Goal: Task Accomplishment & Management: Complete application form

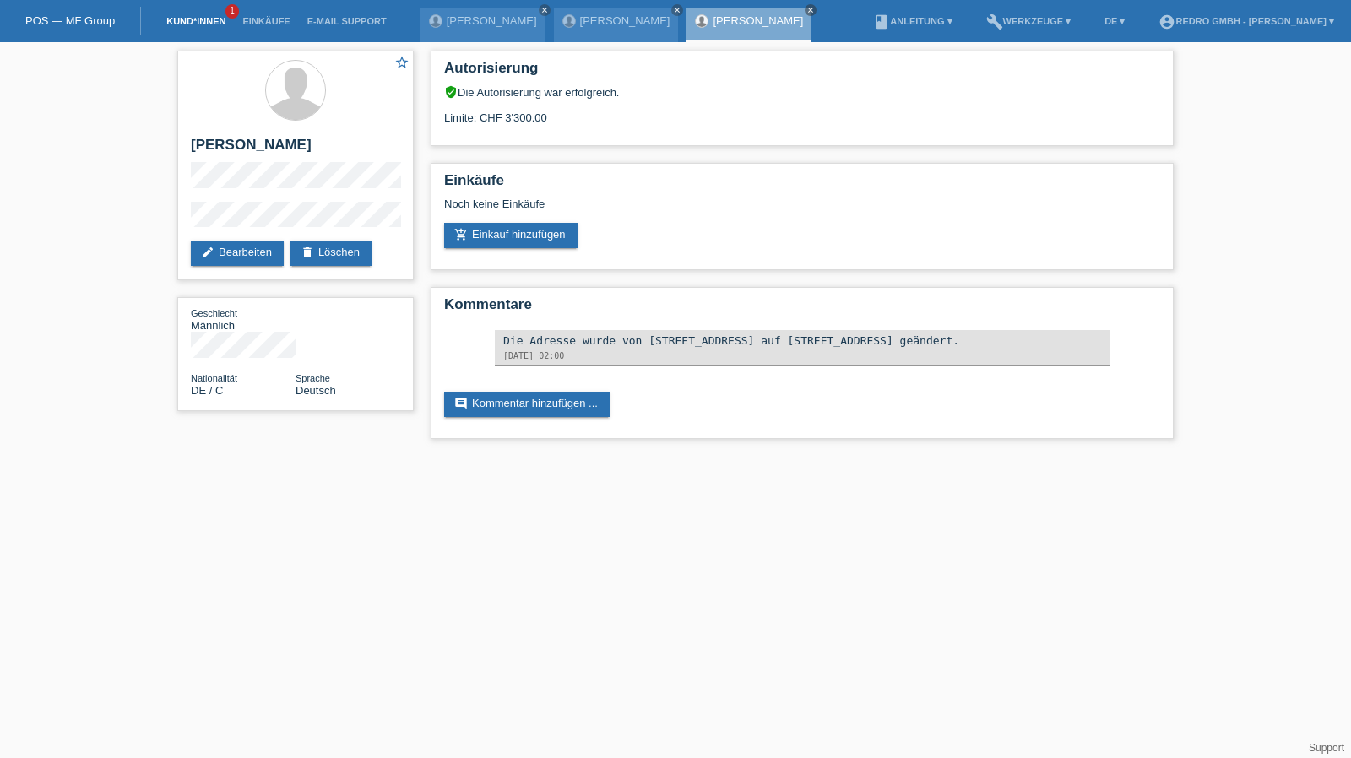
click at [171, 18] on link "Kund*innen" at bounding box center [196, 21] width 76 height 10
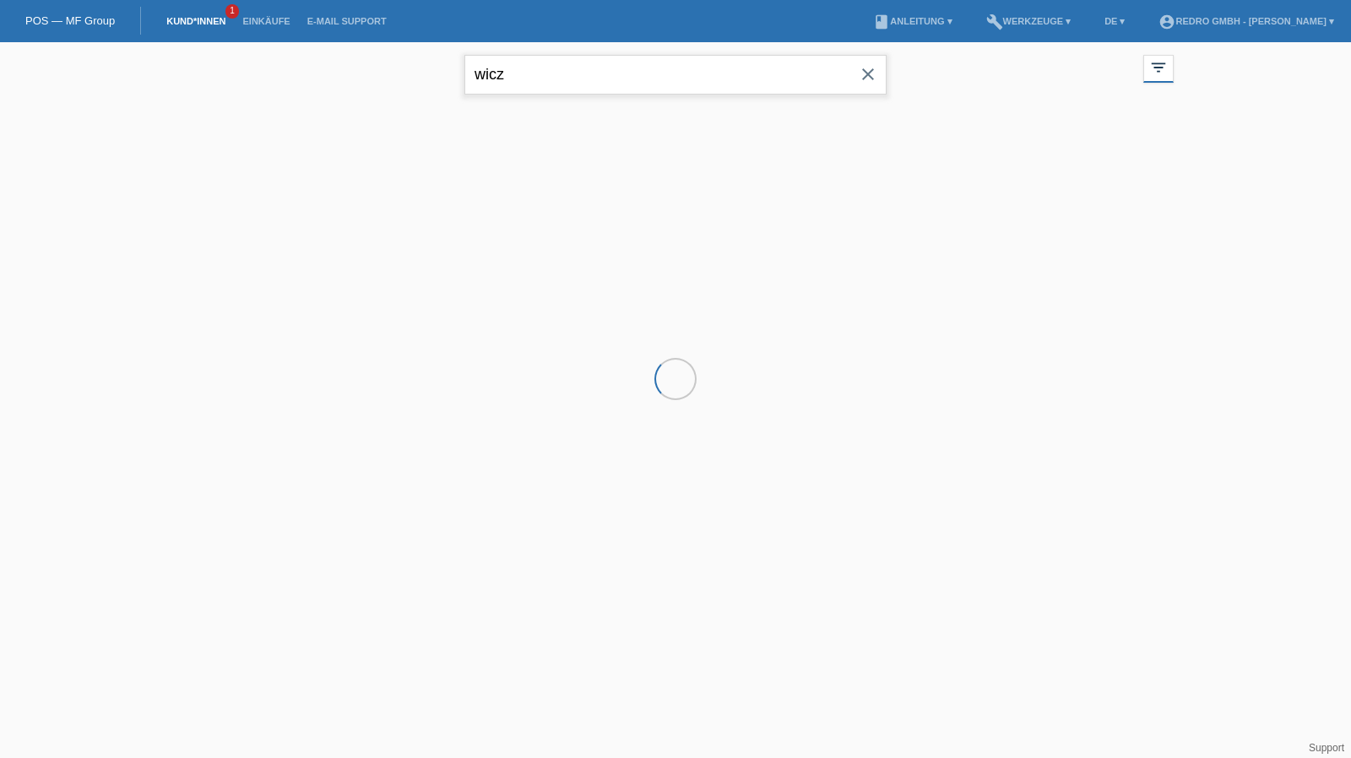
click at [514, 70] on input "wicz" at bounding box center [675, 75] width 422 height 40
click at [514, 69] on input "wicz" at bounding box center [675, 75] width 422 height 40
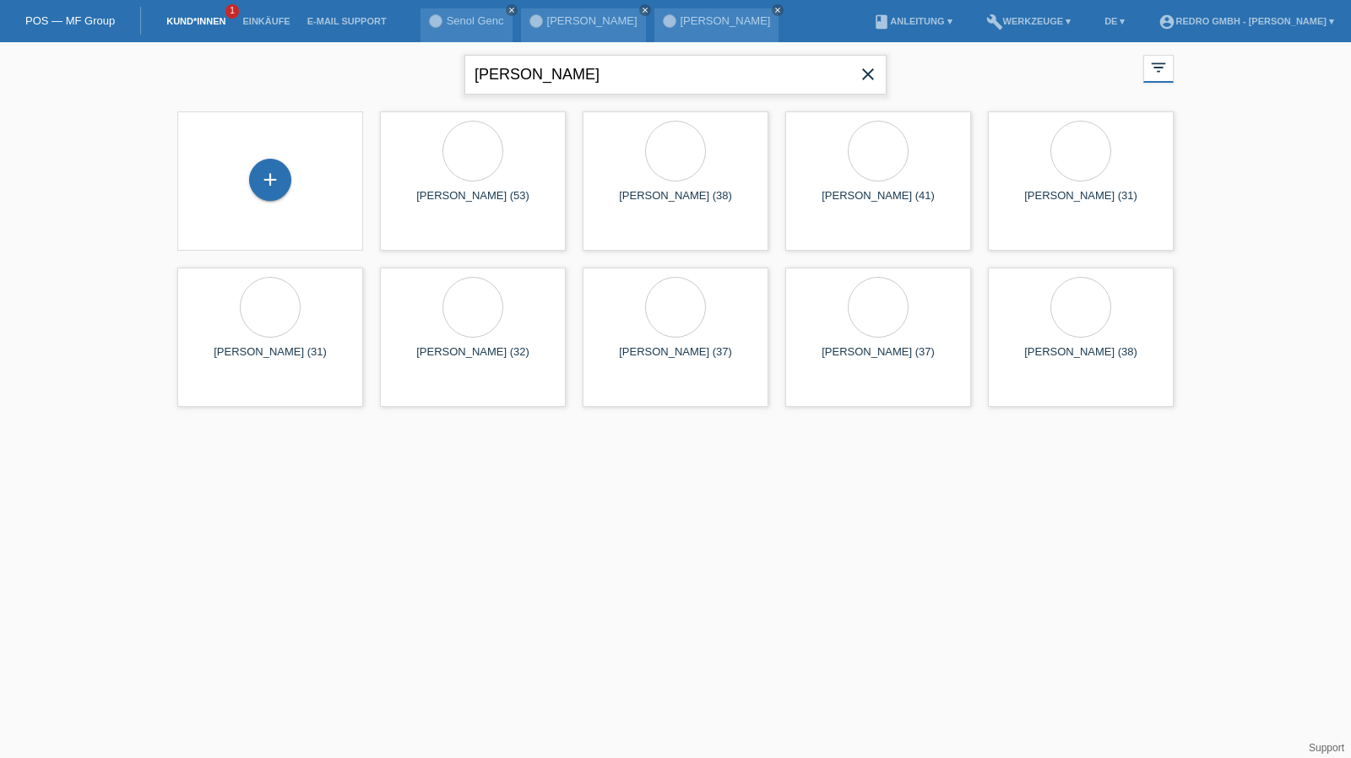
type input "flückiger"
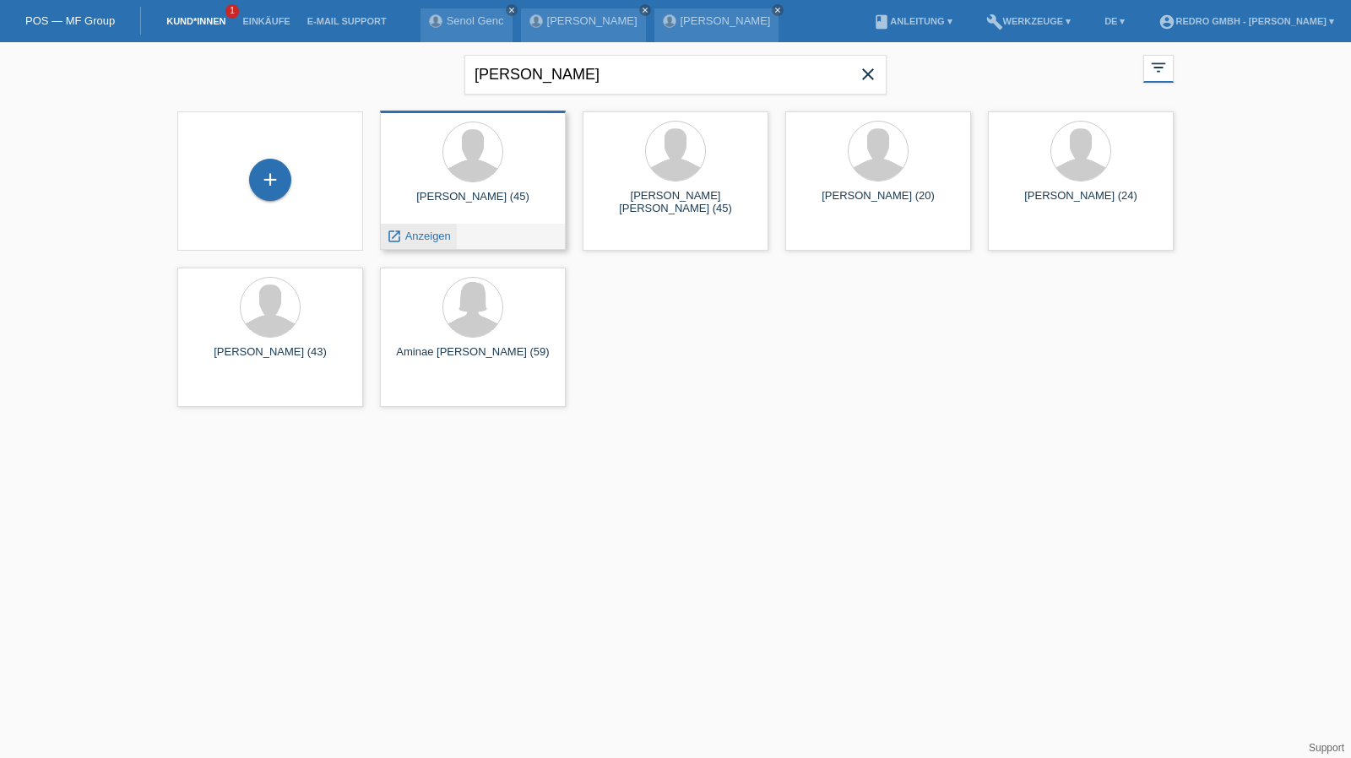
click at [412, 237] on span "Anzeigen" at bounding box center [428, 236] width 46 height 13
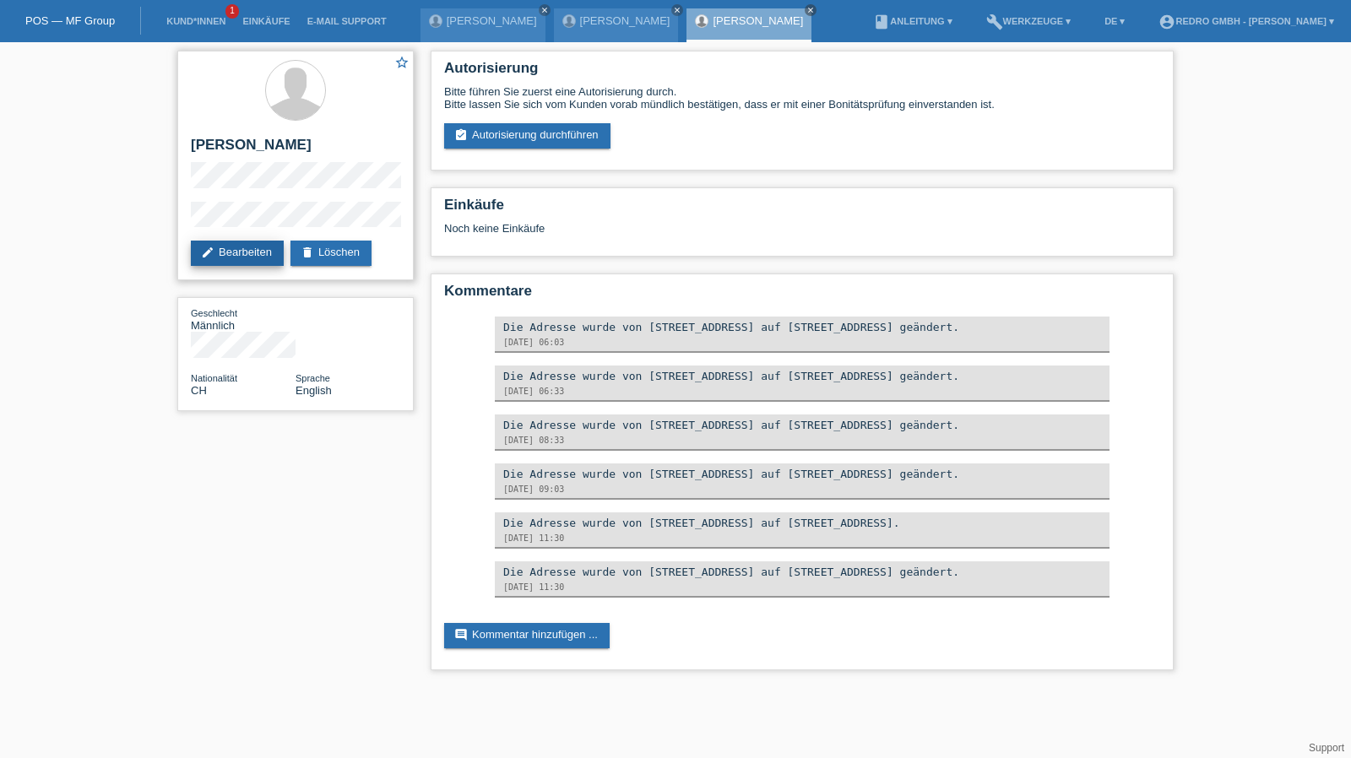
click at [243, 254] on link "edit Bearbeiten" at bounding box center [237, 253] width 93 height 25
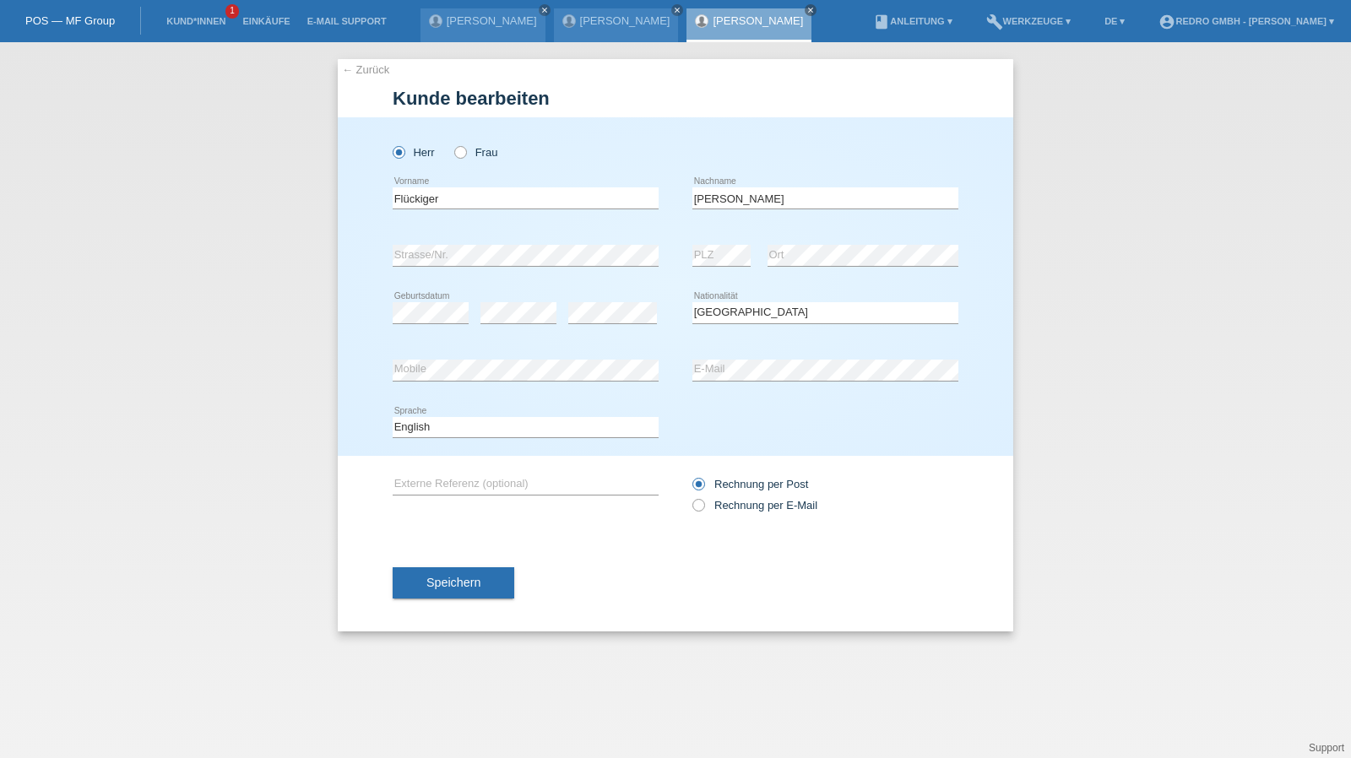
select select "CH"
click at [176, 18] on link "Kund*innen" at bounding box center [196, 21] width 76 height 10
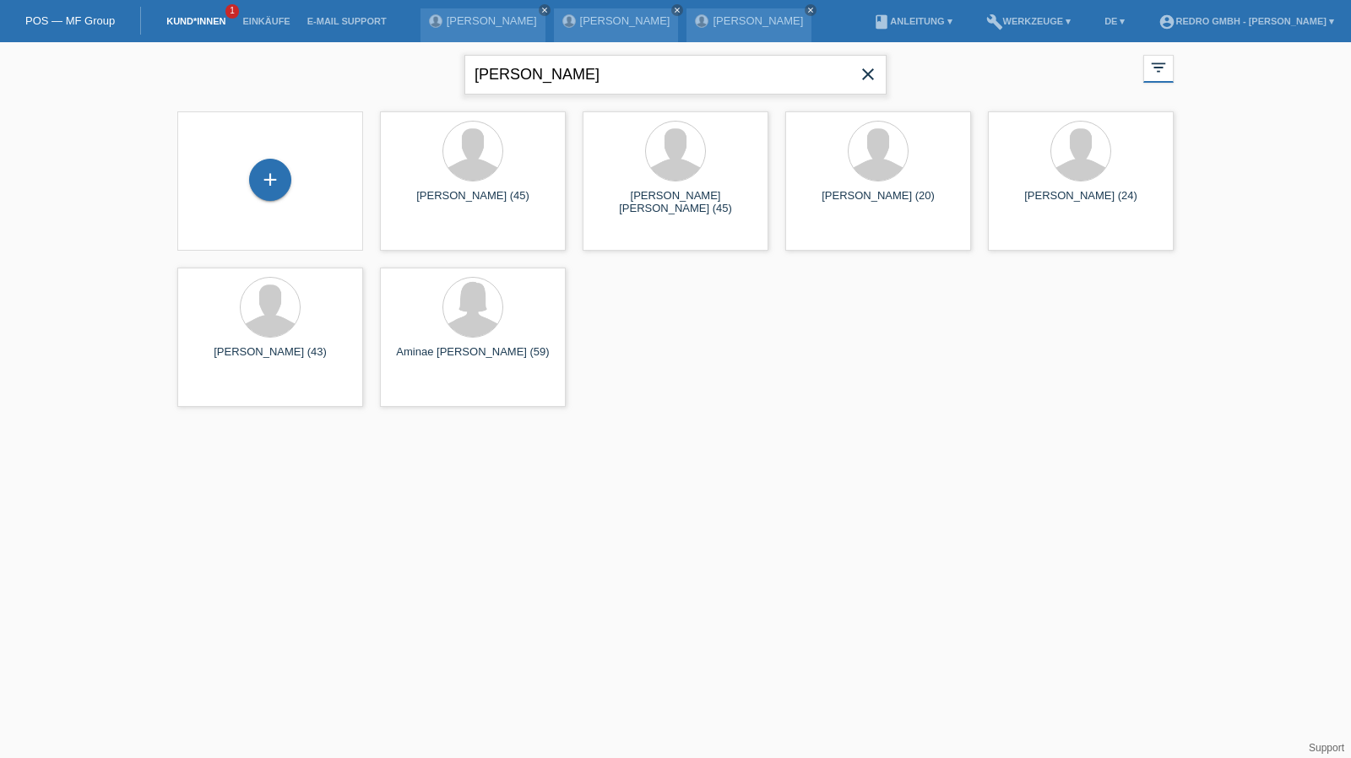
click at [567, 67] on input "flückiger" at bounding box center [675, 75] width 422 height 40
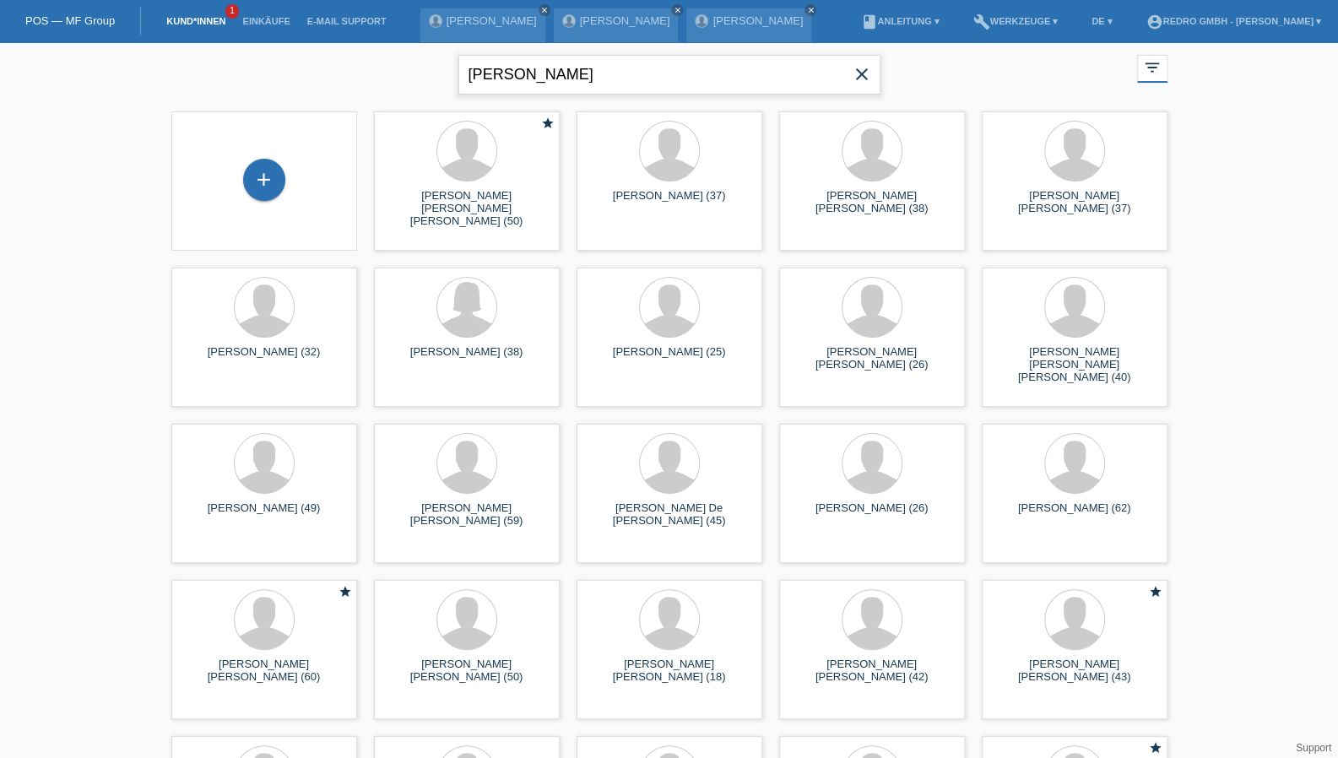
click at [571, 62] on input "carlos matos" at bounding box center [669, 75] width 422 height 40
type input "carlos daniel"
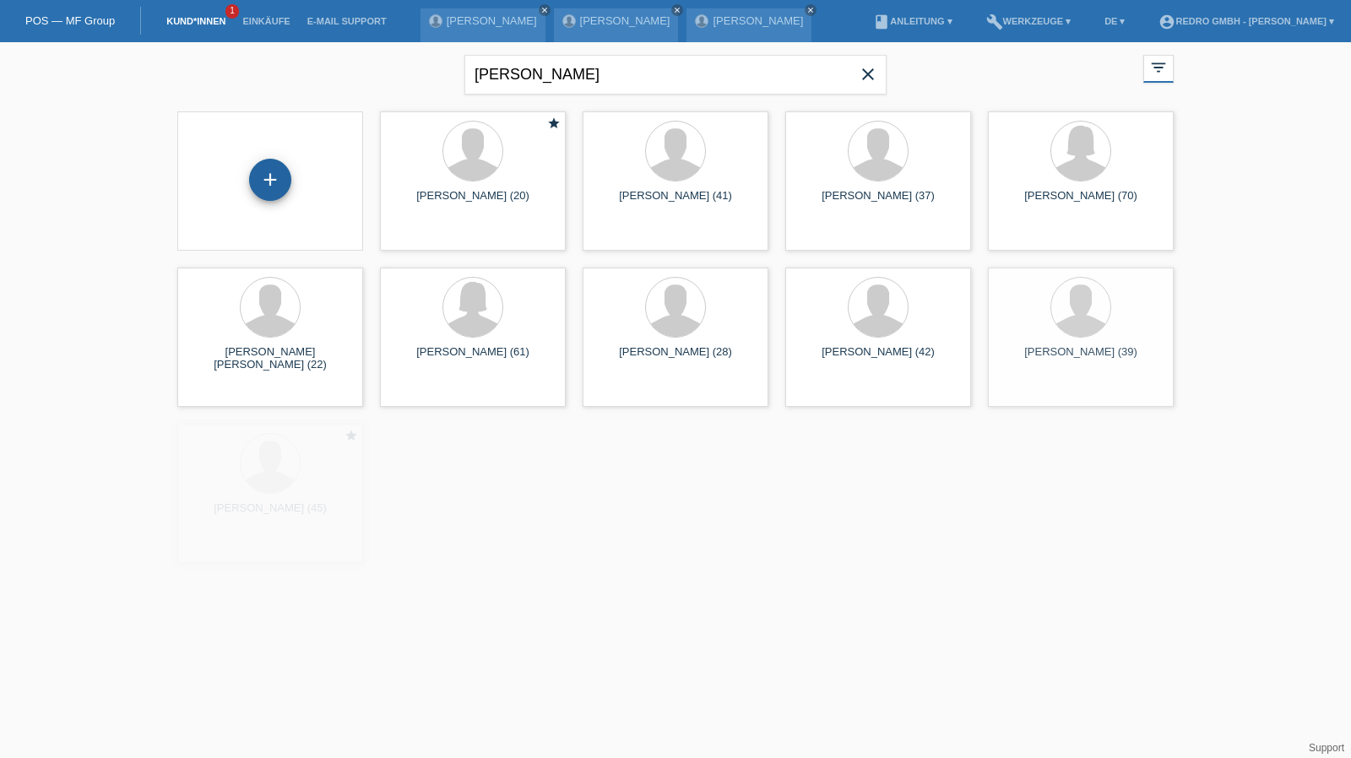
click at [266, 178] on div "+" at bounding box center [270, 180] width 42 height 42
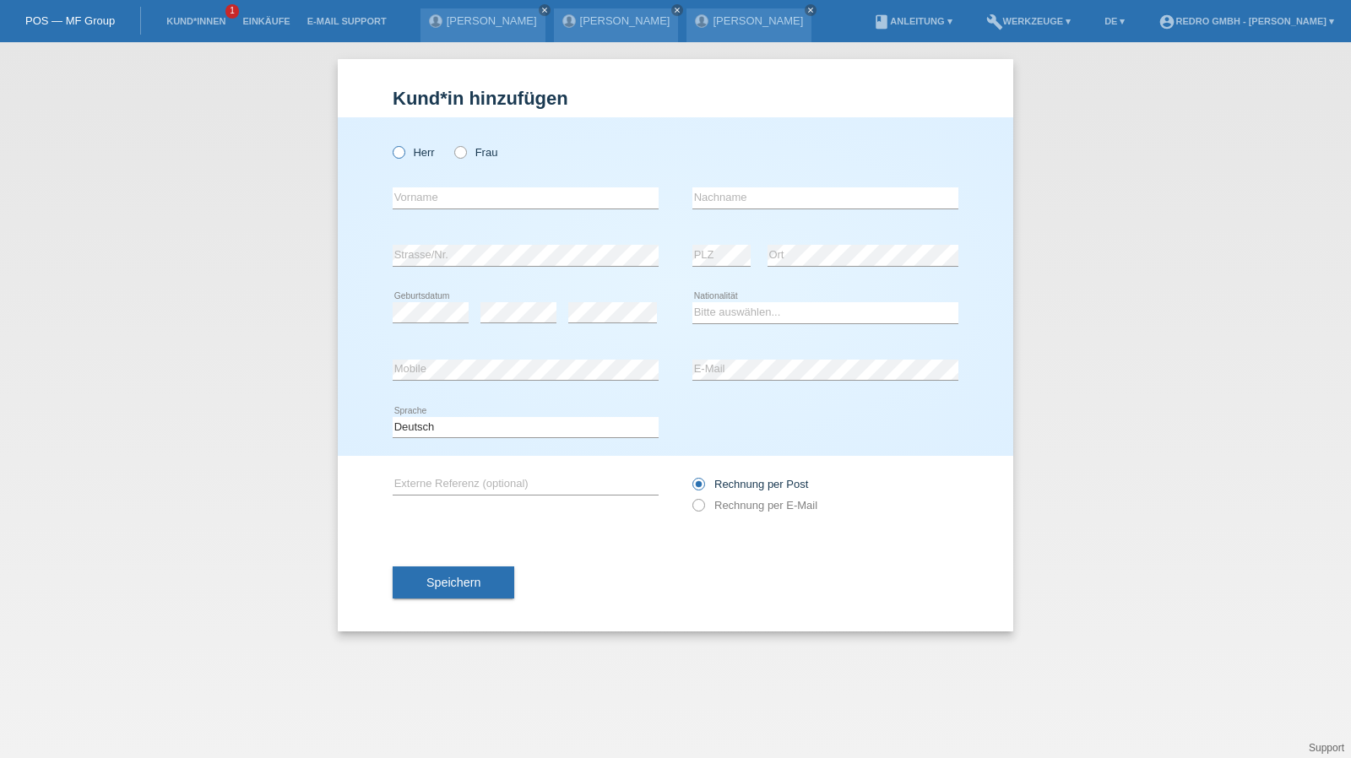
click at [421, 152] on label "Herr" at bounding box center [414, 152] width 42 height 13
click at [404, 152] on input "Herr" at bounding box center [398, 151] width 11 height 11
radio input "true"
click at [420, 193] on input "text" at bounding box center [526, 197] width 266 height 21
paste input "Carlos Daniel Matos Carvalho"
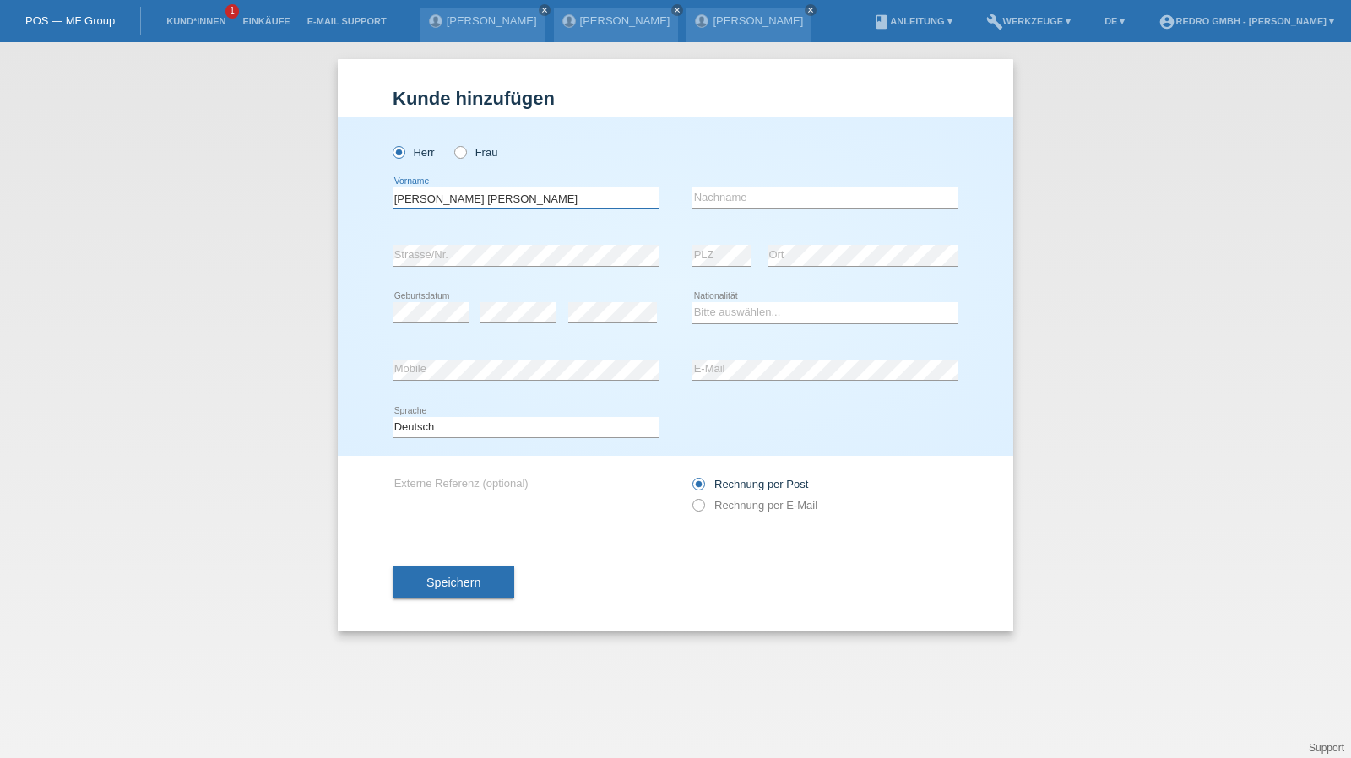
drag, startPoint x: 586, startPoint y: 197, endPoint x: 464, endPoint y: 202, distance: 121.7
click at [464, 202] on input "Carlos Daniel Matos Carvalho" at bounding box center [526, 197] width 266 height 21
type input "Carlos Daniel"
paste input "Matos Carvalho"
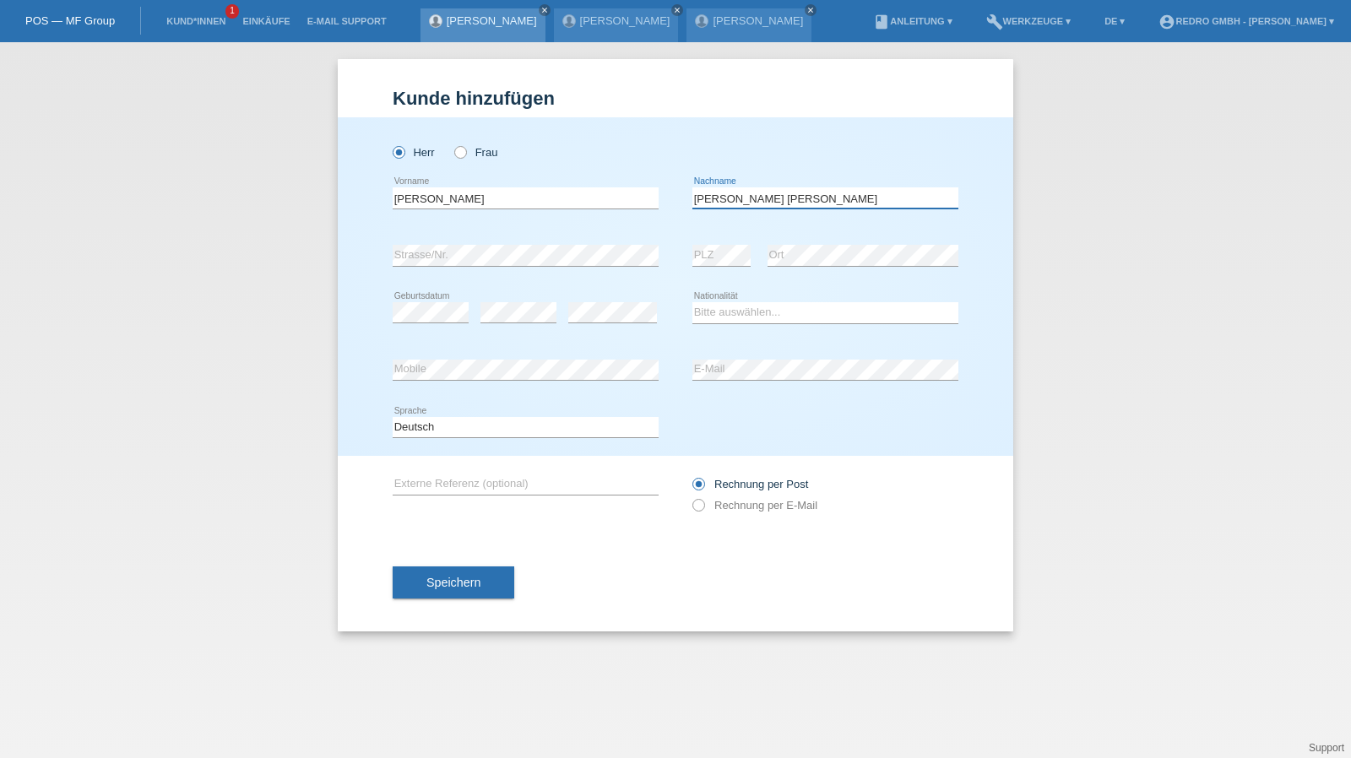
type input "Matos Carvalho"
select select "CH"
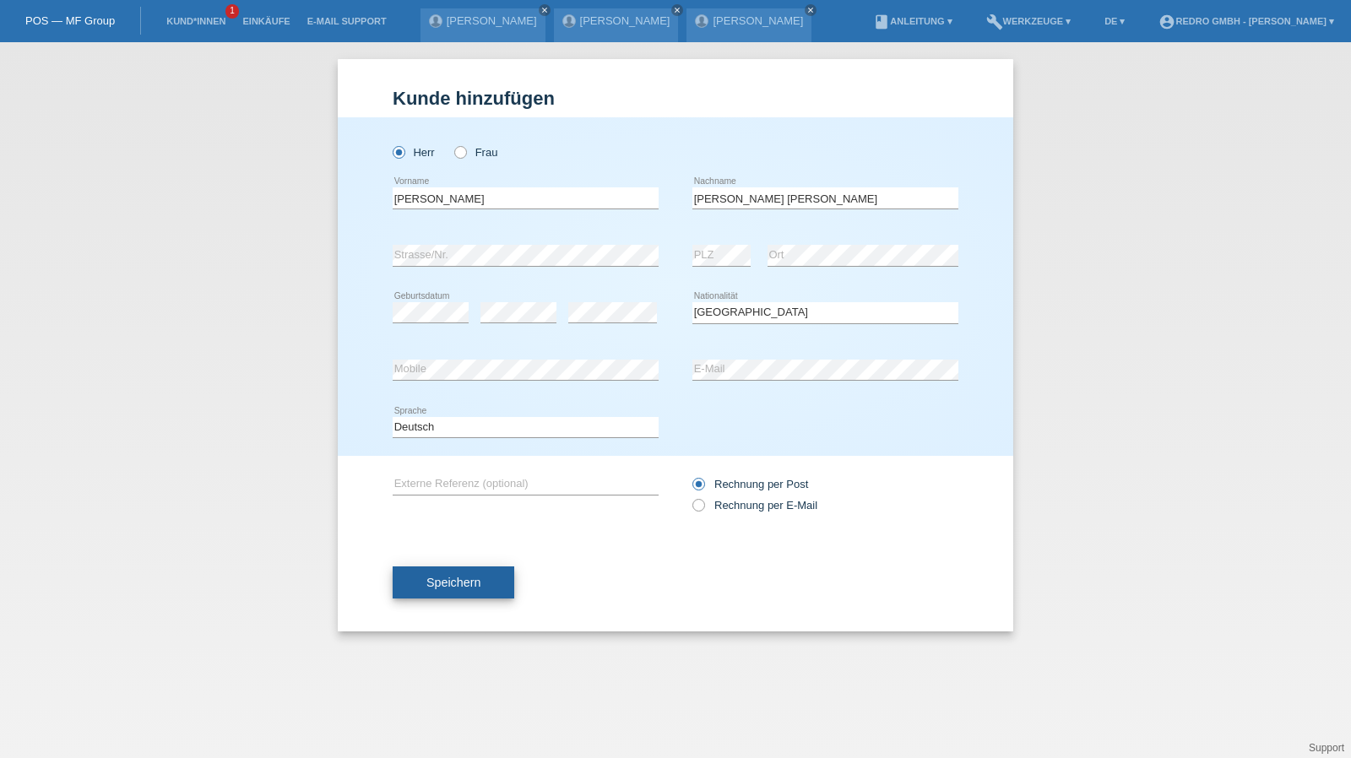
click at [493, 590] on button "Speichern" at bounding box center [454, 583] width 122 height 32
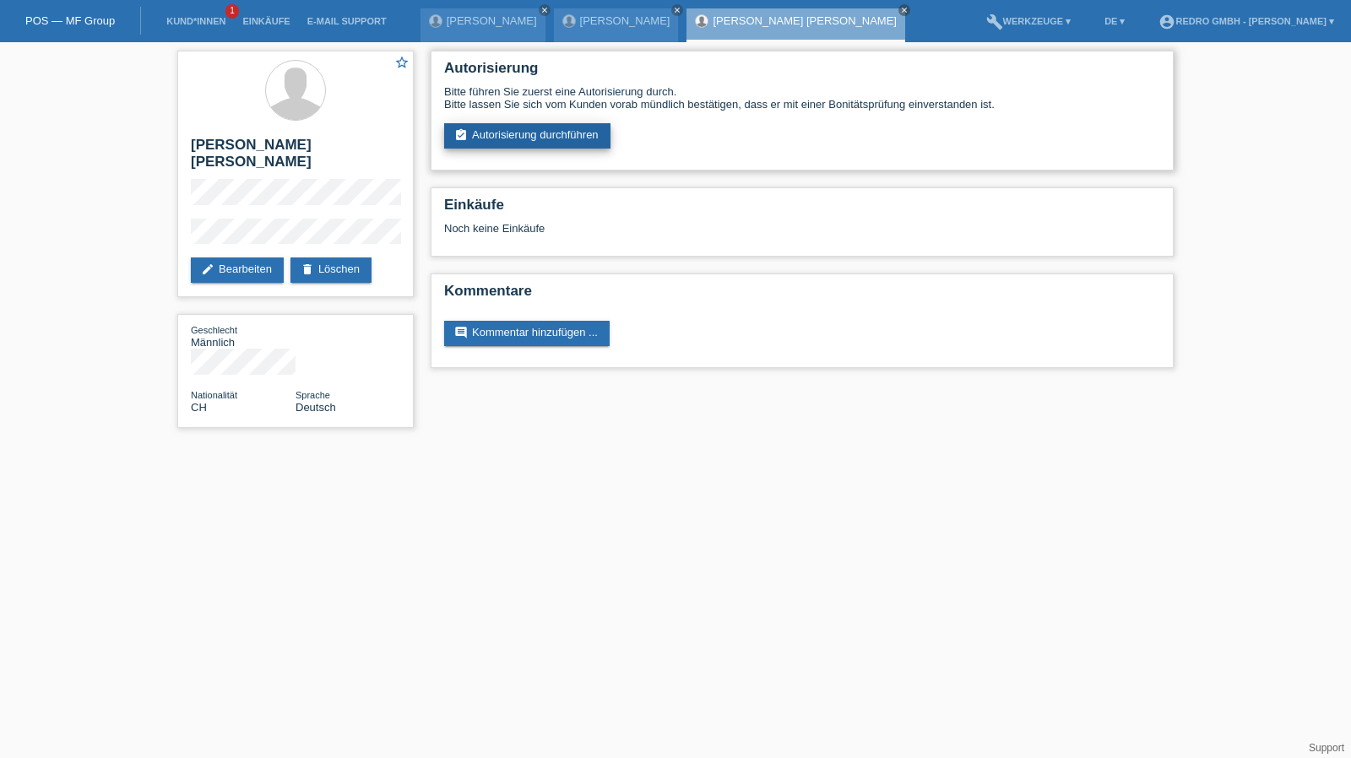
click at [507, 129] on link "assignment_turned_in Autorisierung durchführen" at bounding box center [527, 135] width 166 height 25
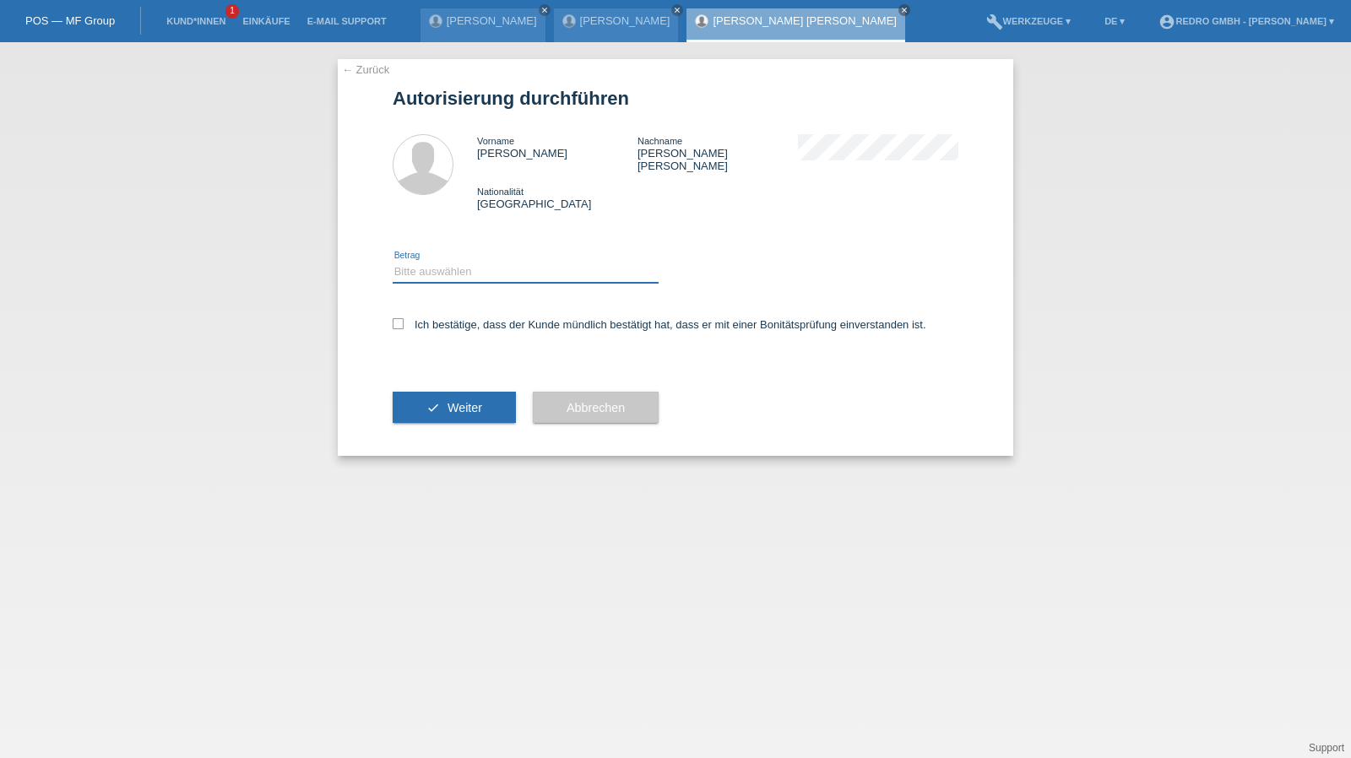
click at [490, 262] on select "Bitte auswählen CHF 1.00 - CHF 499.00 CHF 500.00 - CHF 1'999.00 CHF 2'000.00 - …" at bounding box center [526, 272] width 266 height 20
select select "1"
click at [393, 262] on select "Bitte auswählen CHF 1.00 - CHF 499.00 CHF 500.00 - CHF 1'999.00 CHF 2'000.00 - …" at bounding box center [526, 272] width 266 height 20
click at [461, 318] on label "Ich bestätige, dass der Kunde mündlich bestätigt hat, dass er mit einer Bonität…" at bounding box center [660, 324] width 534 height 13
click at [404, 318] on input "Ich bestätige, dass der Kunde mündlich bestätigt hat, dass er mit einer Bonität…" at bounding box center [398, 323] width 11 height 11
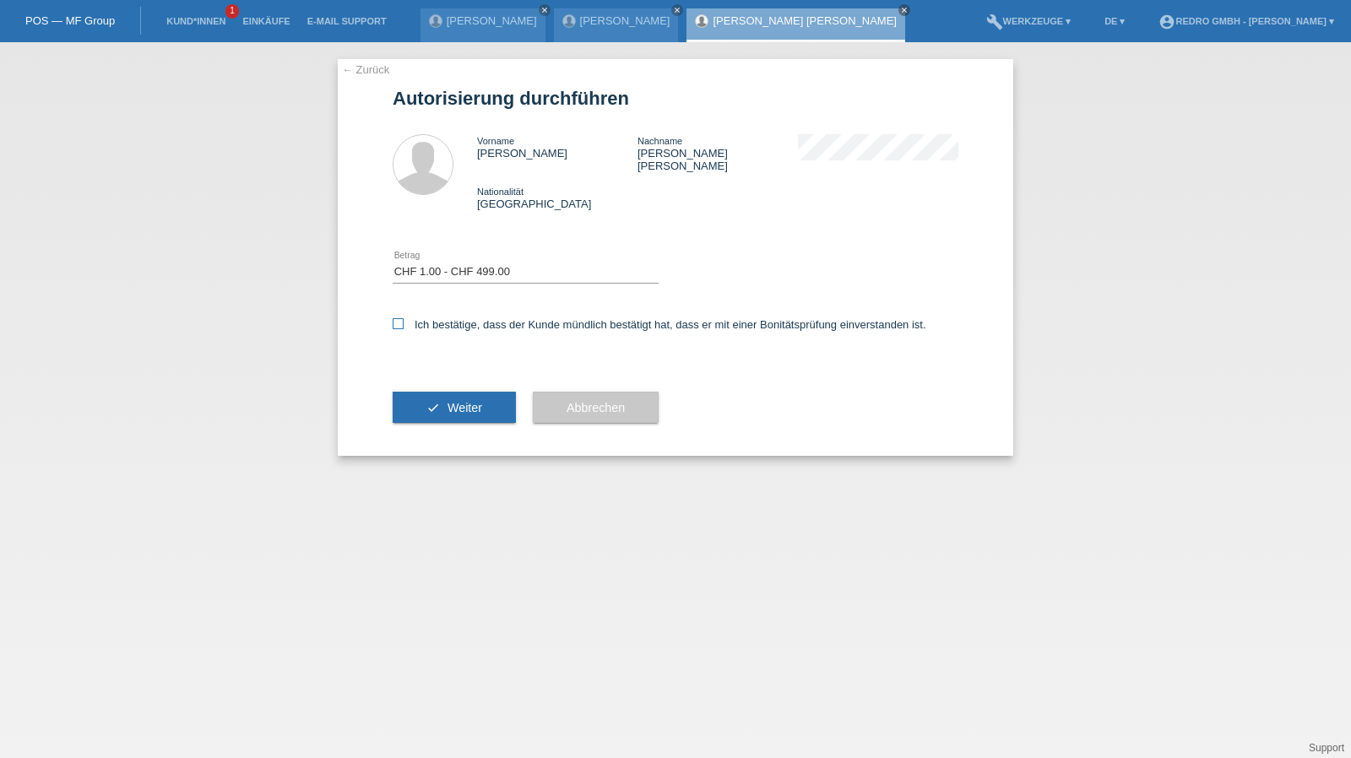
checkbox input "true"
click at [449, 392] on button "check Weiter" at bounding box center [454, 408] width 123 height 32
